Goal: Task Accomplishment & Management: Use online tool/utility

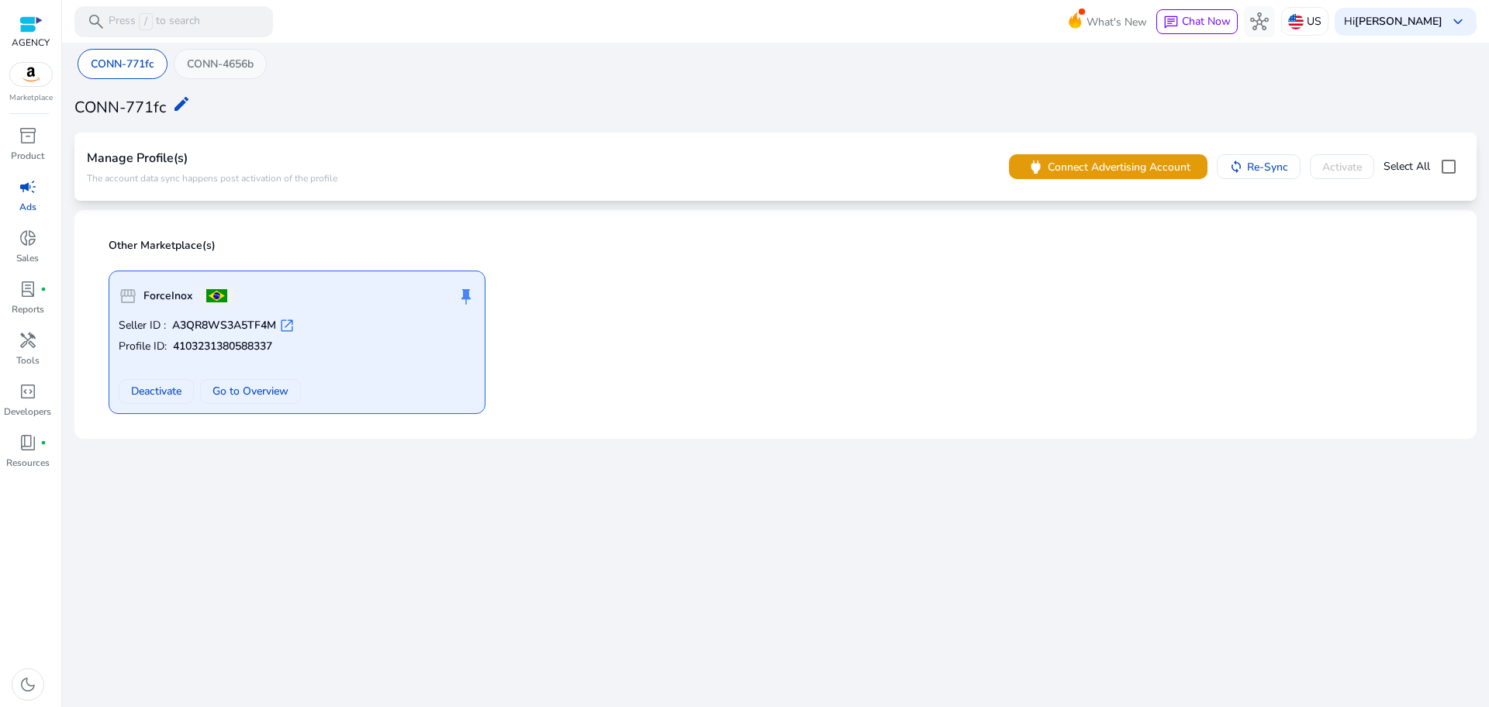
click at [242, 74] on div "CONN-4656b" at bounding box center [220, 64] width 93 height 30
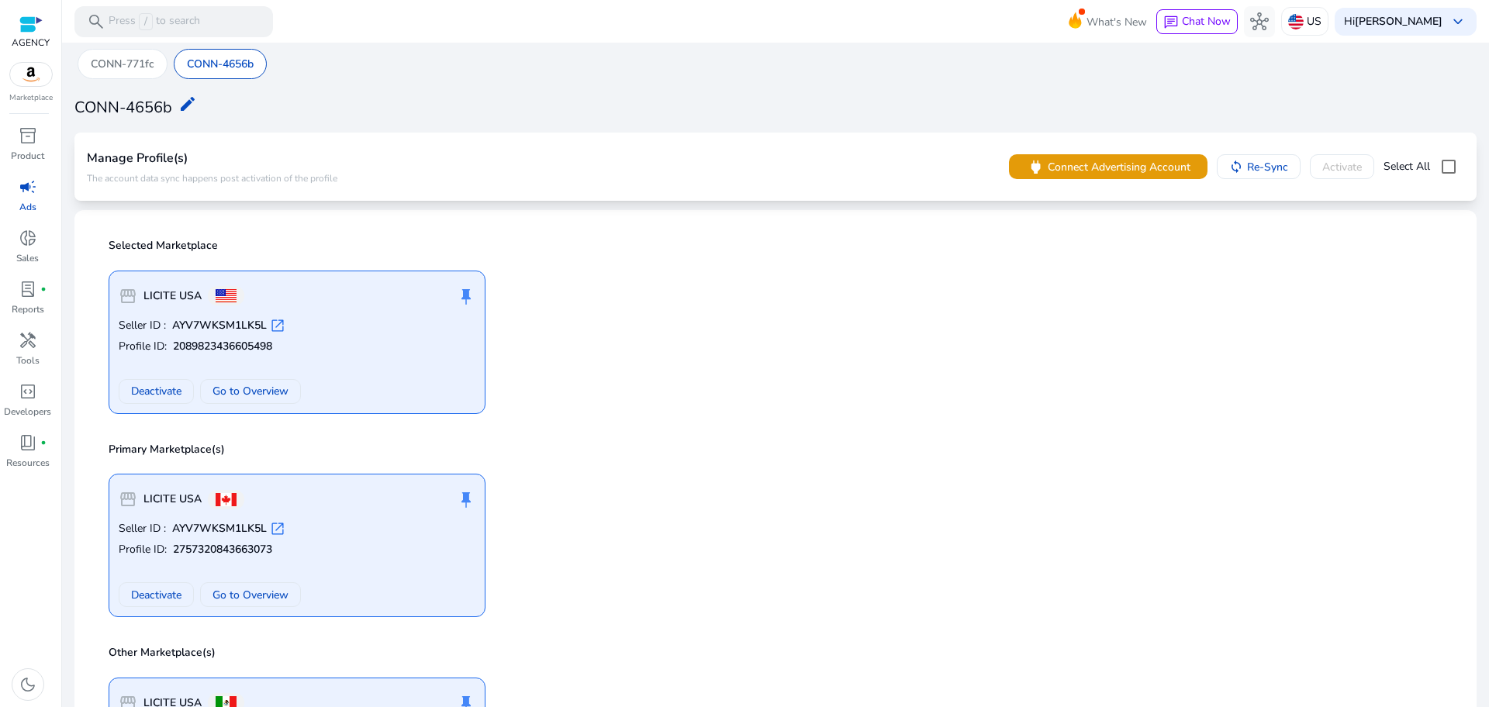
click at [28, 196] on span "campaign" at bounding box center [28, 187] width 19 height 19
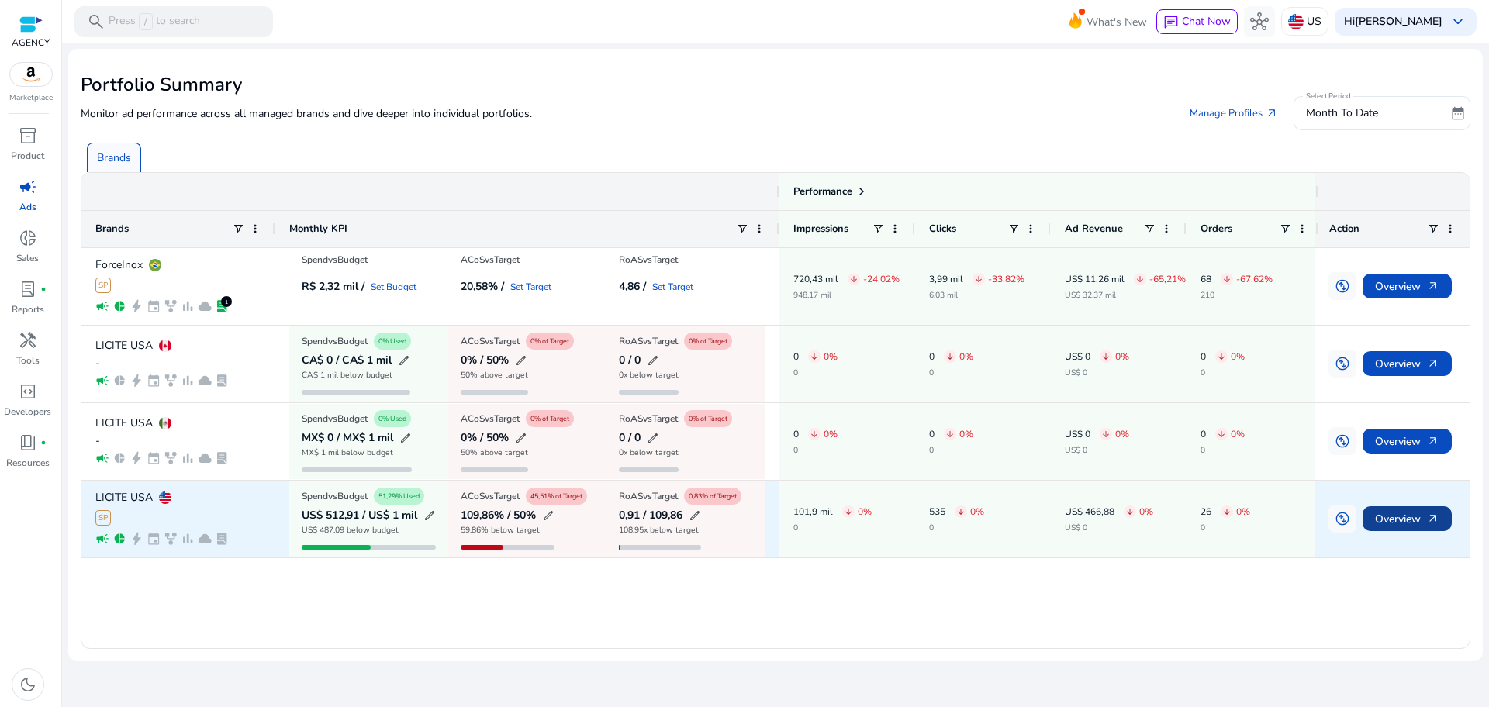
click at [1432, 517] on span "arrow_outward" at bounding box center [1433, 519] width 12 height 12
